Goal: Task Accomplishment & Management: Complete application form

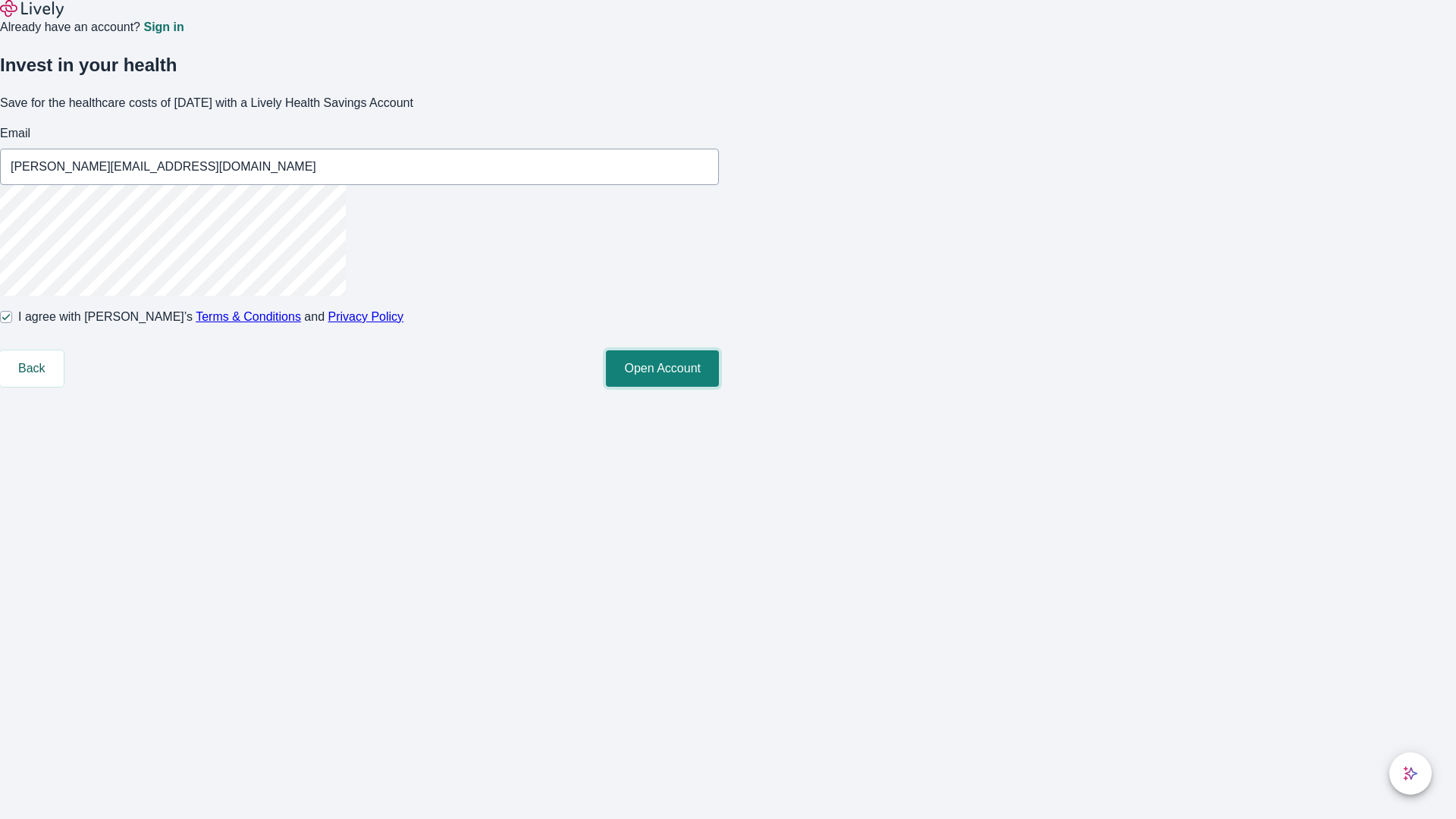
click at [719, 387] on button "Open Account" at bounding box center [662, 368] width 113 height 36
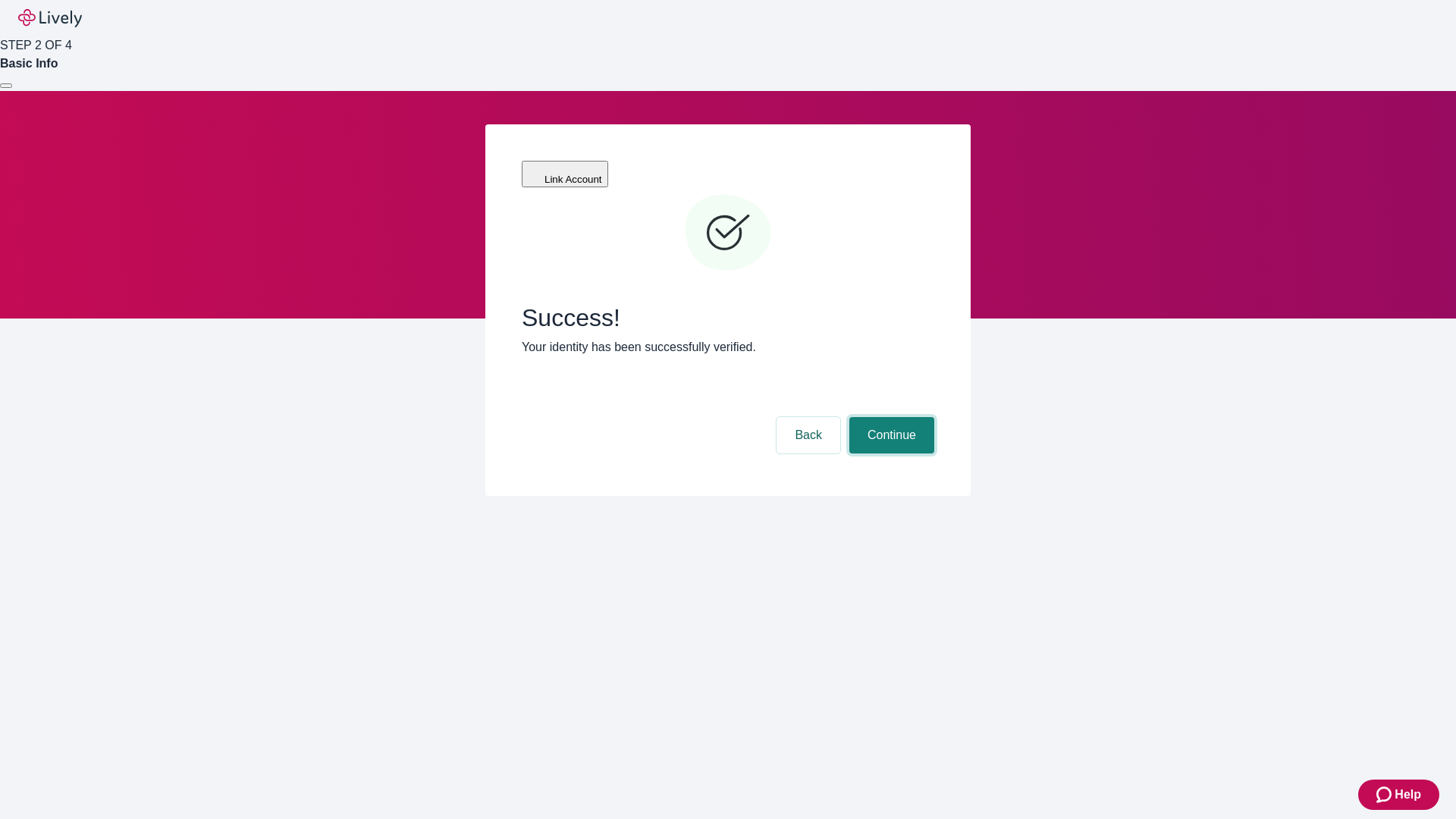
click at [890, 417] on button "Continue" at bounding box center [892, 435] width 85 height 36
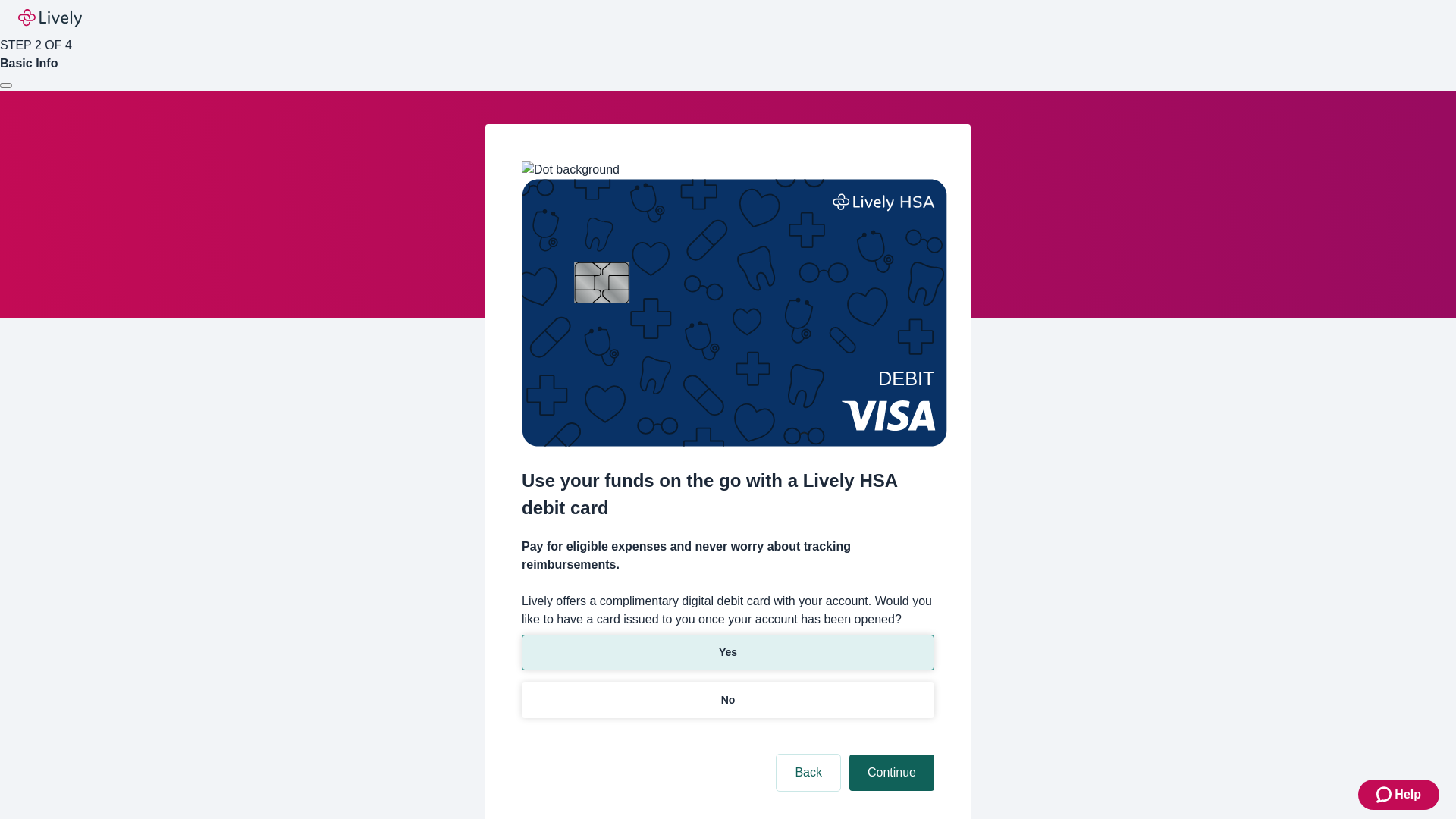
click at [727, 693] on p "No" at bounding box center [727, 700] width 14 height 16
click at [890, 754] on button "Continue" at bounding box center [892, 772] width 85 height 36
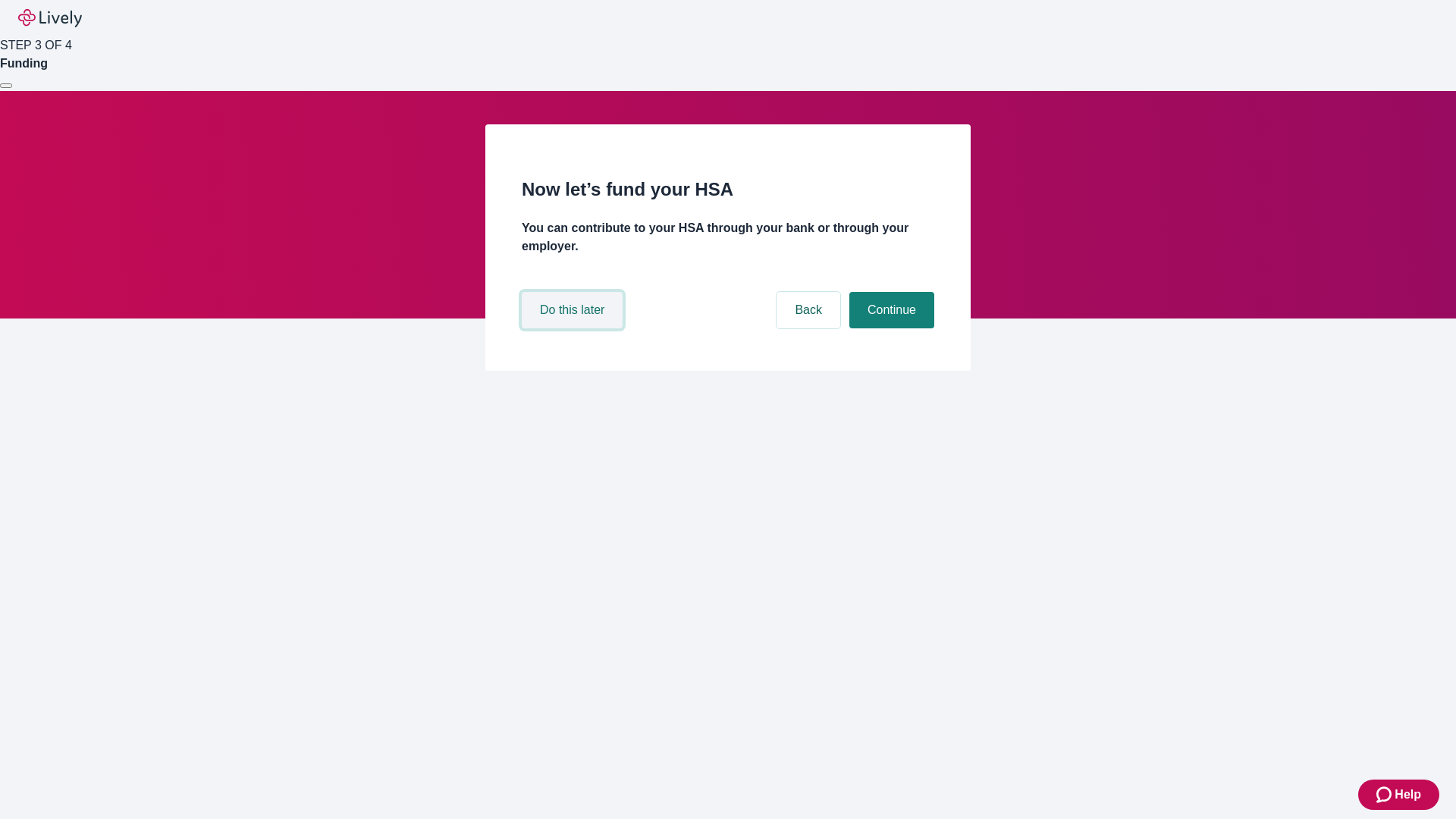
click at [574, 328] on button "Do this later" at bounding box center [572, 309] width 101 height 36
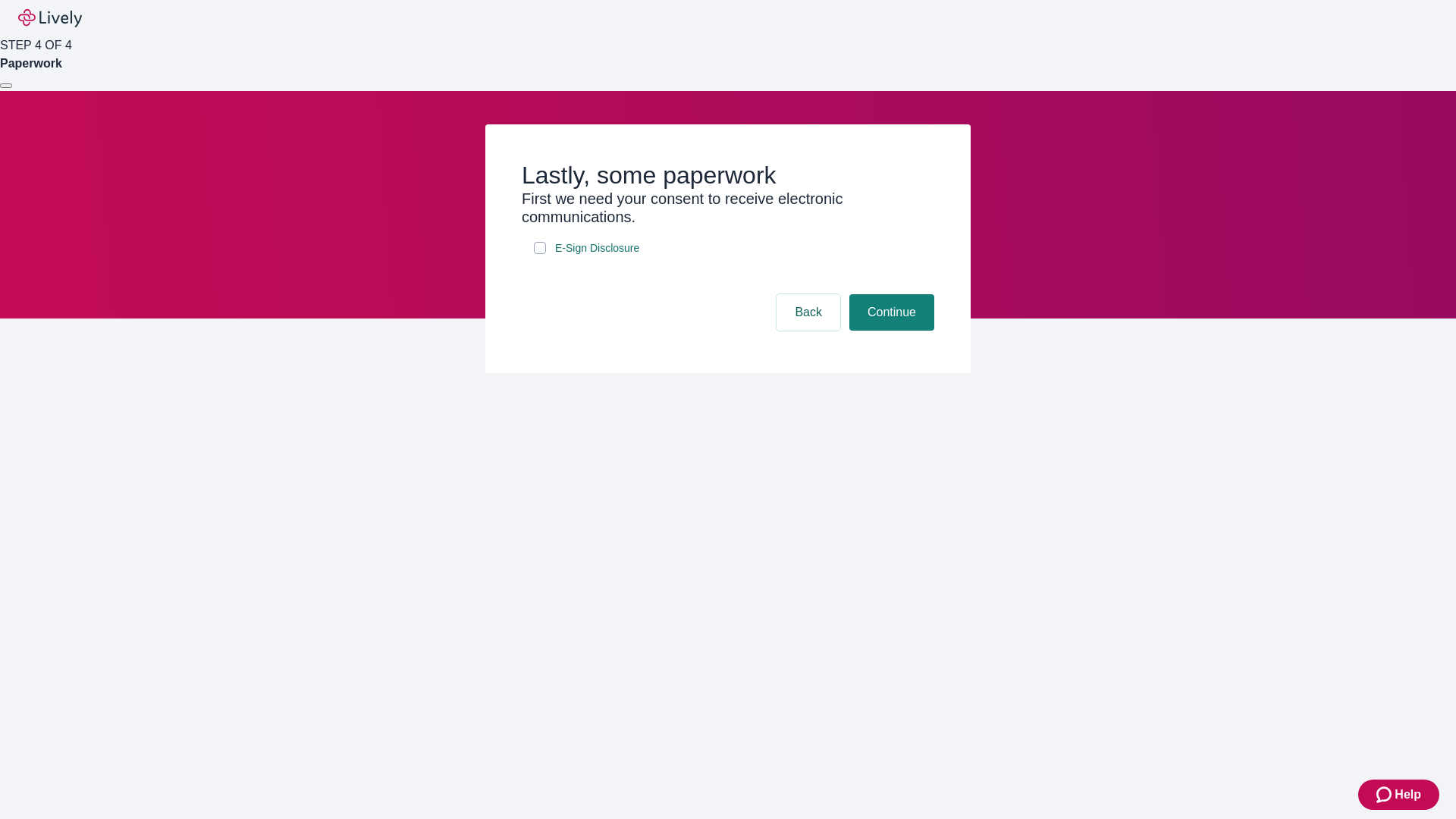
click at [540, 254] on input "E-Sign Disclosure" at bounding box center [539, 248] width 12 height 12
checkbox input "true"
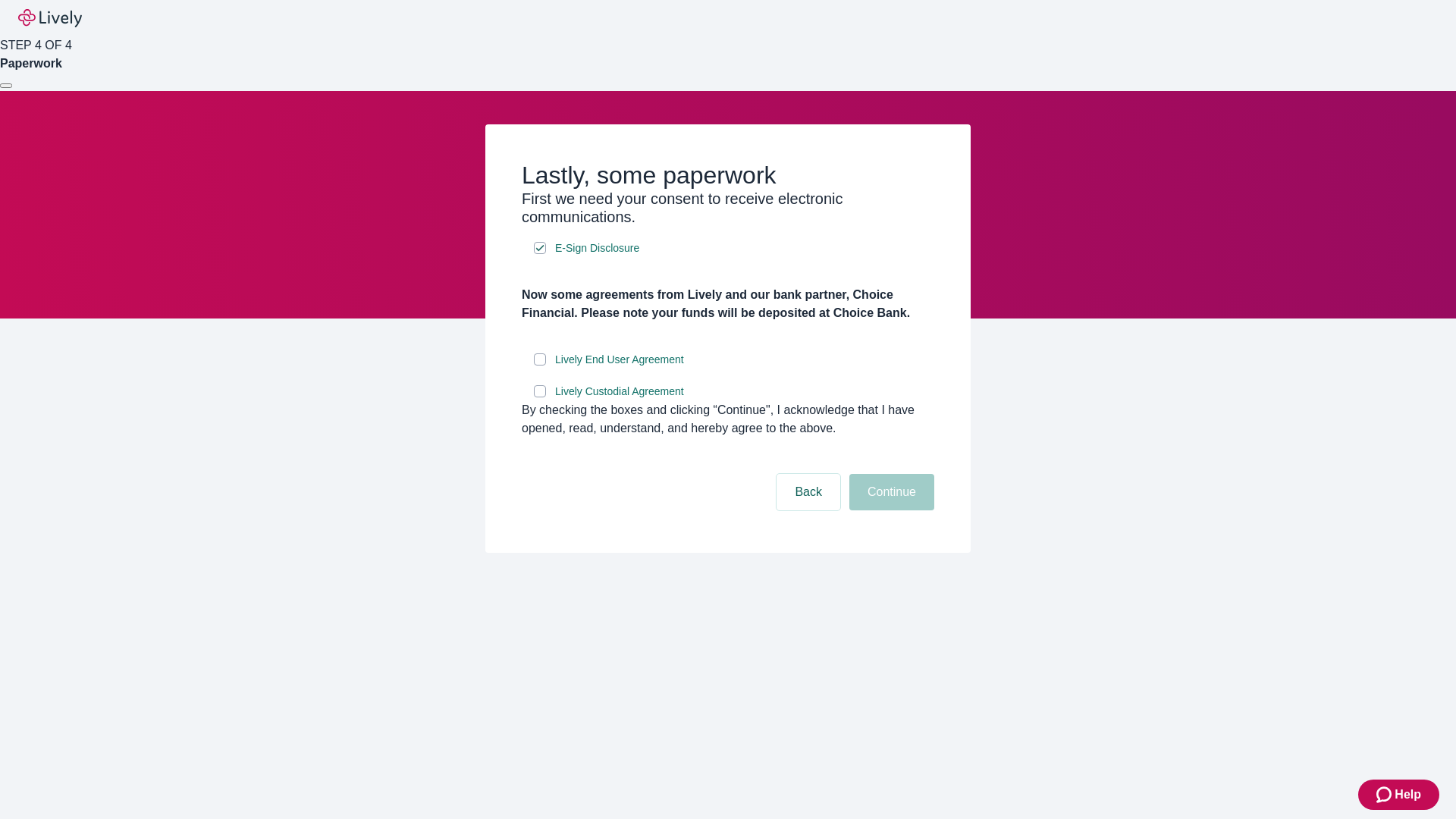
click at [540, 366] on input "Lively End User Agreement" at bounding box center [539, 359] width 12 height 12
checkbox input "true"
click at [540, 397] on input "Lively Custodial Agreement" at bounding box center [539, 391] width 12 height 12
checkbox input "true"
click at [890, 510] on button "Continue" at bounding box center [892, 492] width 85 height 36
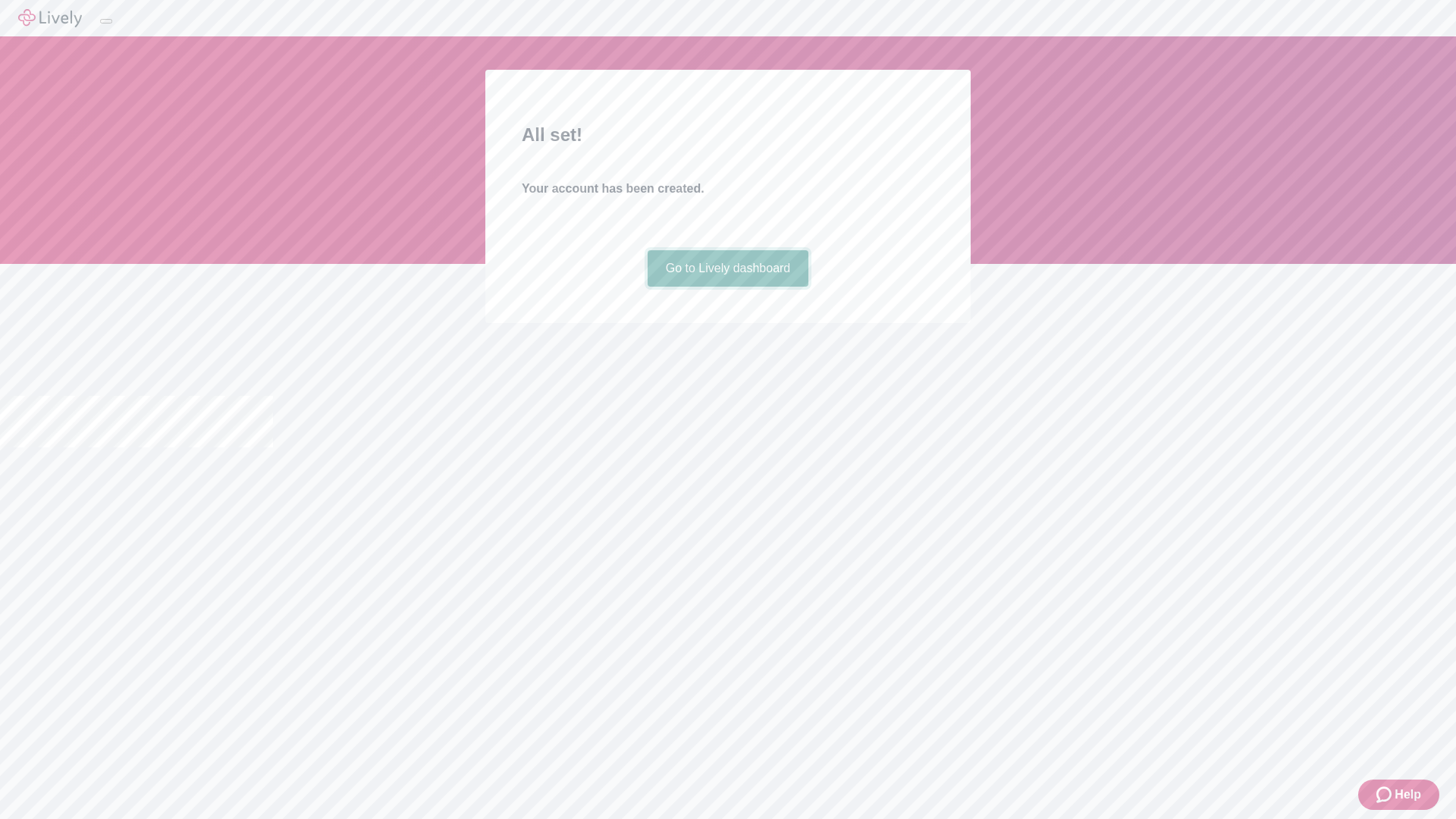
click at [727, 287] on link "Go to Lively dashboard" at bounding box center [728, 268] width 162 height 36
